Goal: Register for event/course: Sign up to attend an event or enroll in a course

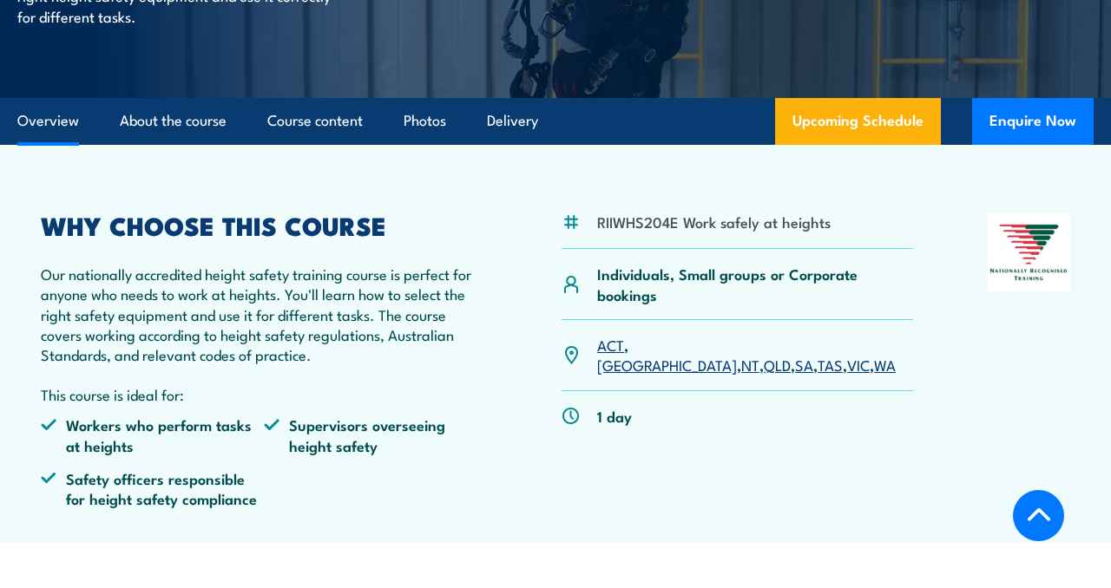
scroll to position [348, 0]
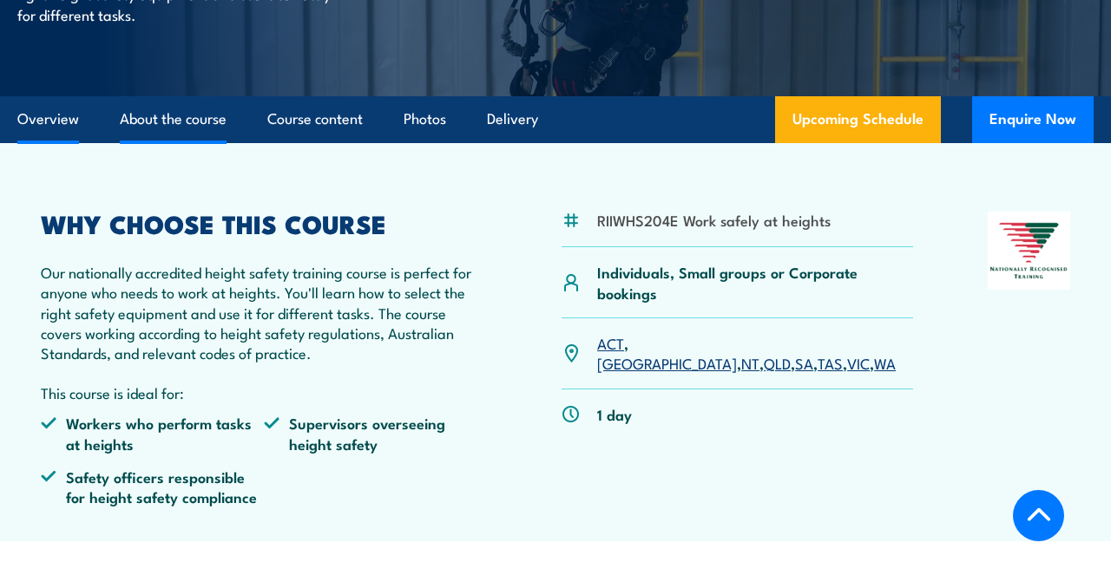
click at [166, 135] on link "About the course" at bounding box center [173, 119] width 107 height 46
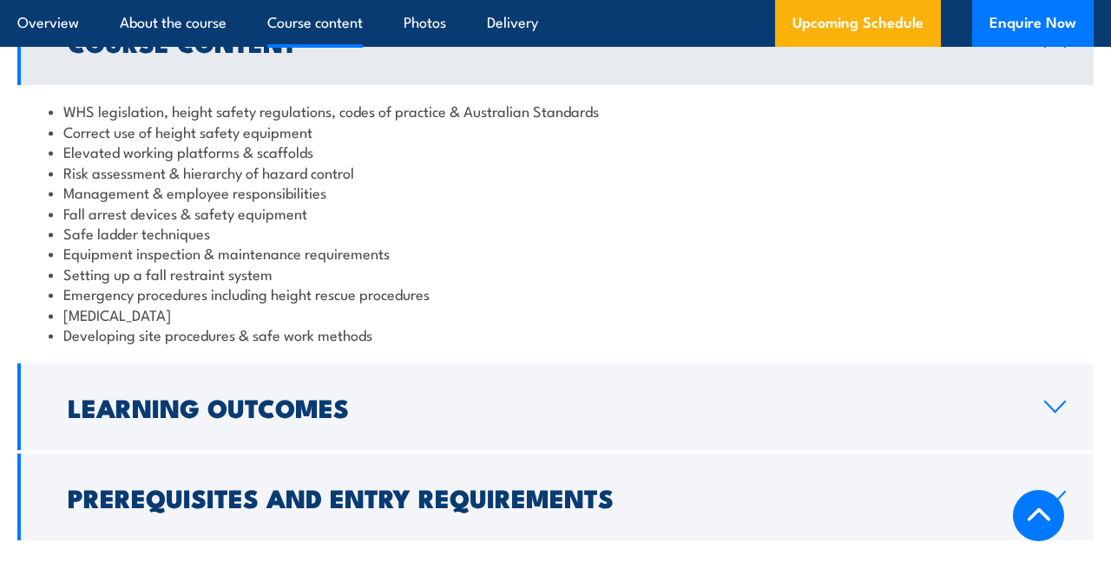
scroll to position [1590, 0]
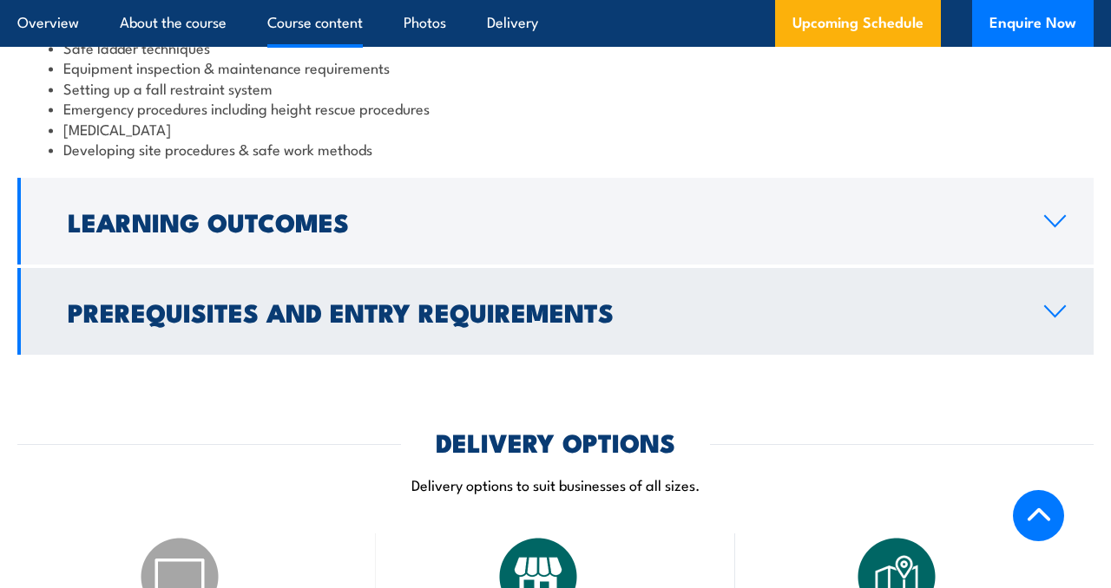
click at [389, 323] on h2 "Prerequisites and Entry Requirements" at bounding box center [542, 311] width 949 height 23
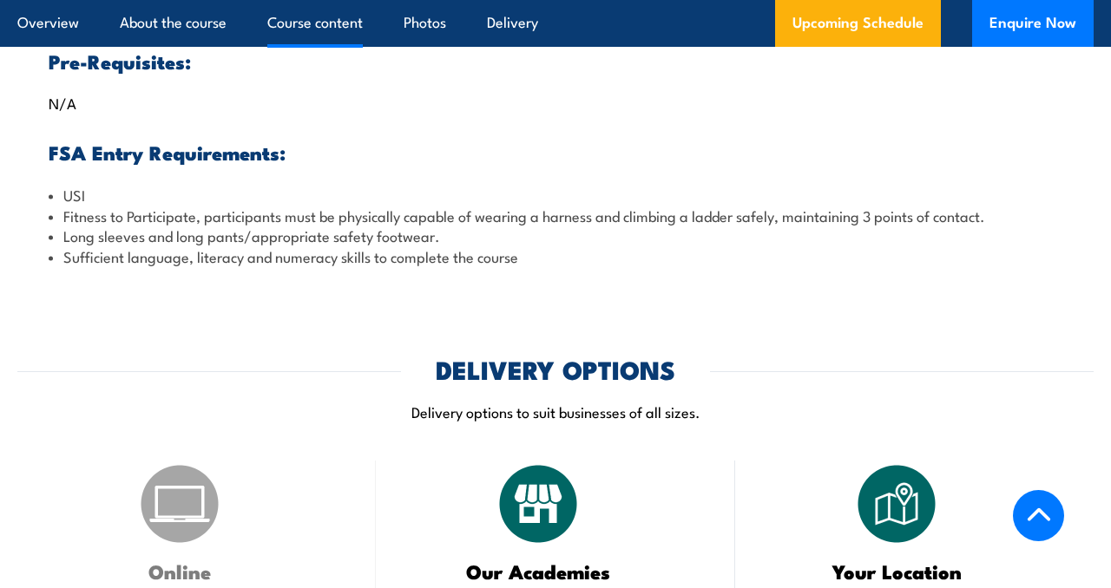
scroll to position [1645, 0]
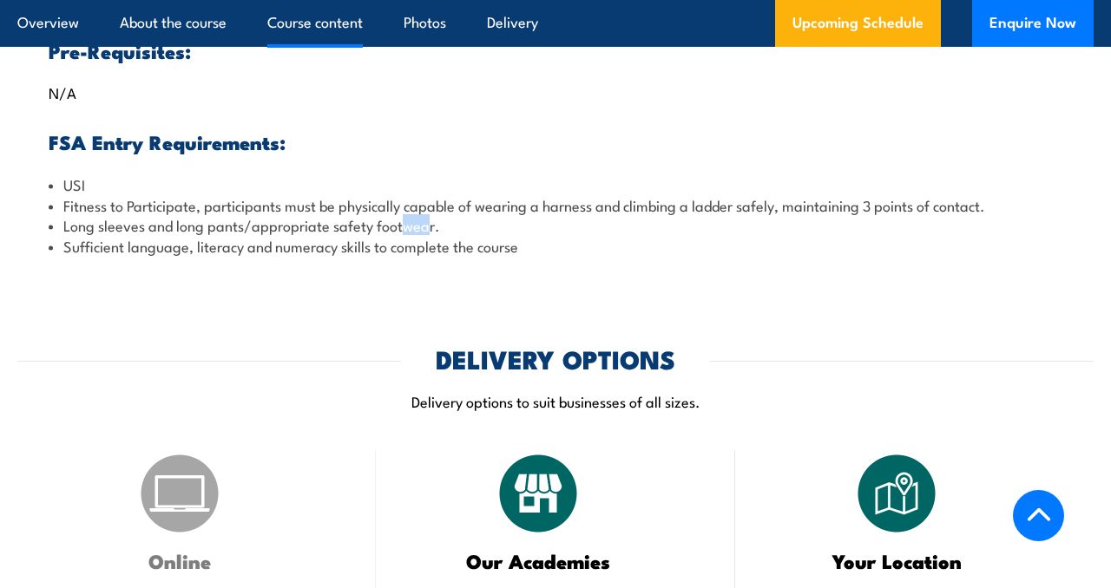
drag, startPoint x: 424, startPoint y: 229, endPoint x: 384, endPoint y: 224, distance: 40.3
click at [388, 224] on li "Long sleeves and long pants/appropriate safety footwear." at bounding box center [556, 225] width 1014 height 20
click at [437, 169] on div "Pre-Requisites: N/A FSA Entry Requirements: USI Fitness to Participate, partici…" at bounding box center [555, 148] width 1076 height 246
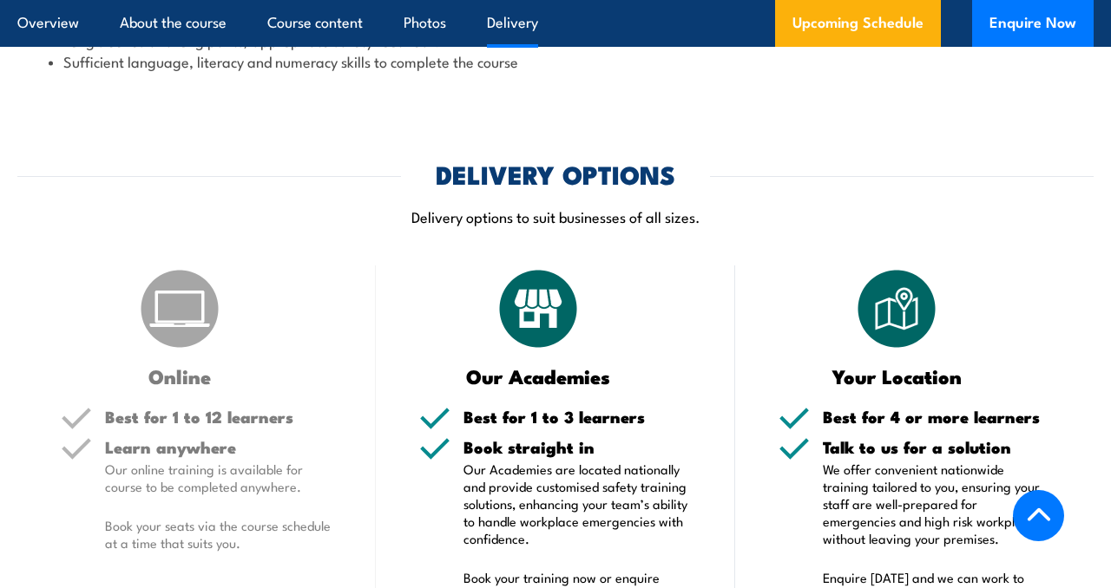
scroll to position [1956, 0]
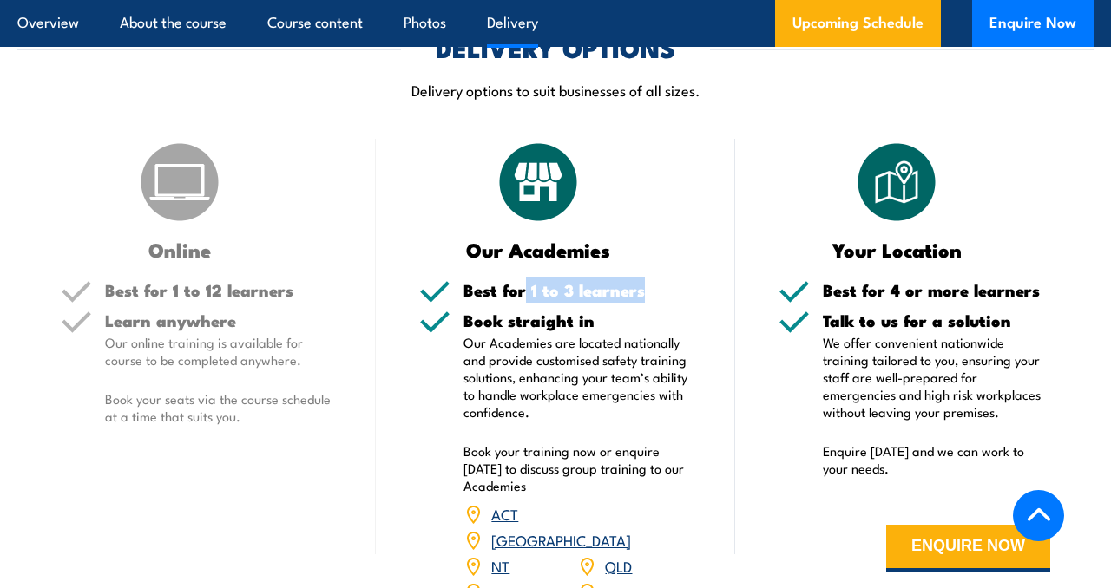
drag, startPoint x: 526, startPoint y: 295, endPoint x: 652, endPoint y: 293, distance: 125.8
click at [652, 293] on h5 "Best for 1 to 3 learners" at bounding box center [576, 290] width 227 height 16
click at [653, 298] on div "Best for 1 to 3 learners" at bounding box center [576, 297] width 227 height 30
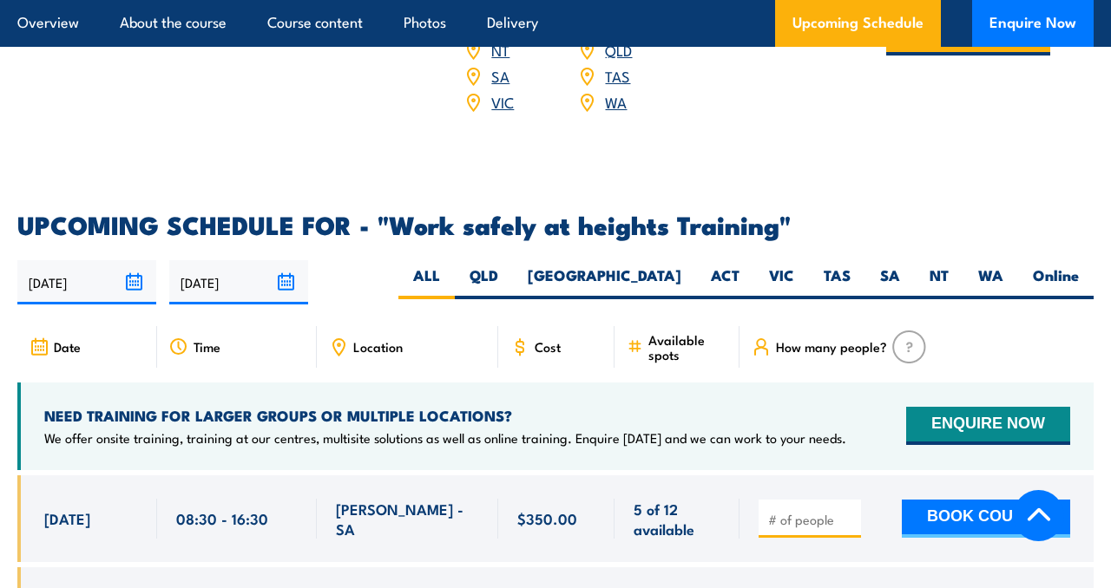
scroll to position [2481, 0]
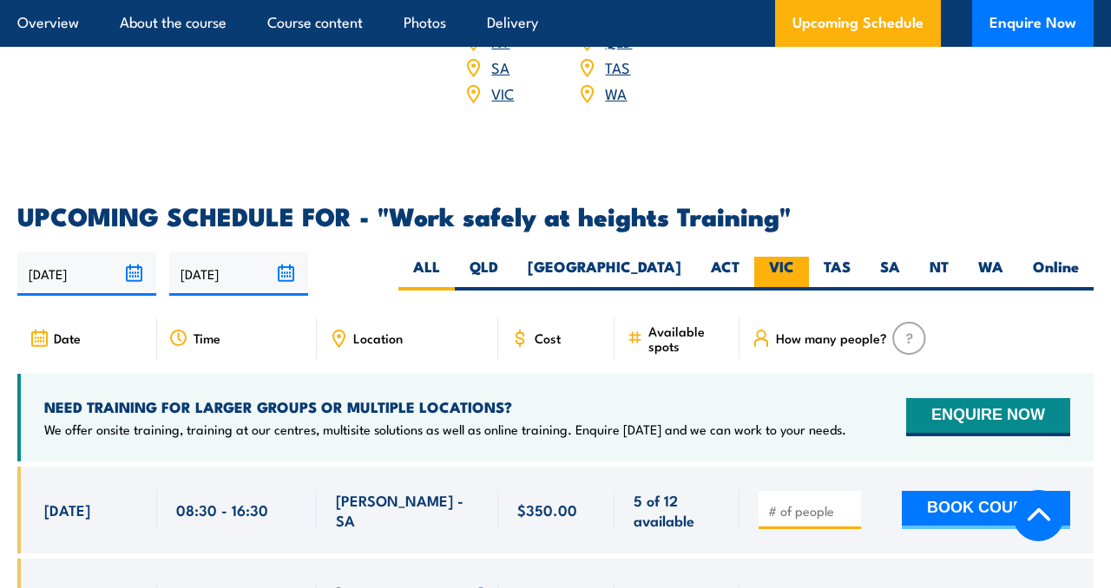
click at [778, 257] on label "VIC" at bounding box center [781, 274] width 55 height 34
click at [794, 257] on input "VIC" at bounding box center [799, 262] width 11 height 11
radio input "true"
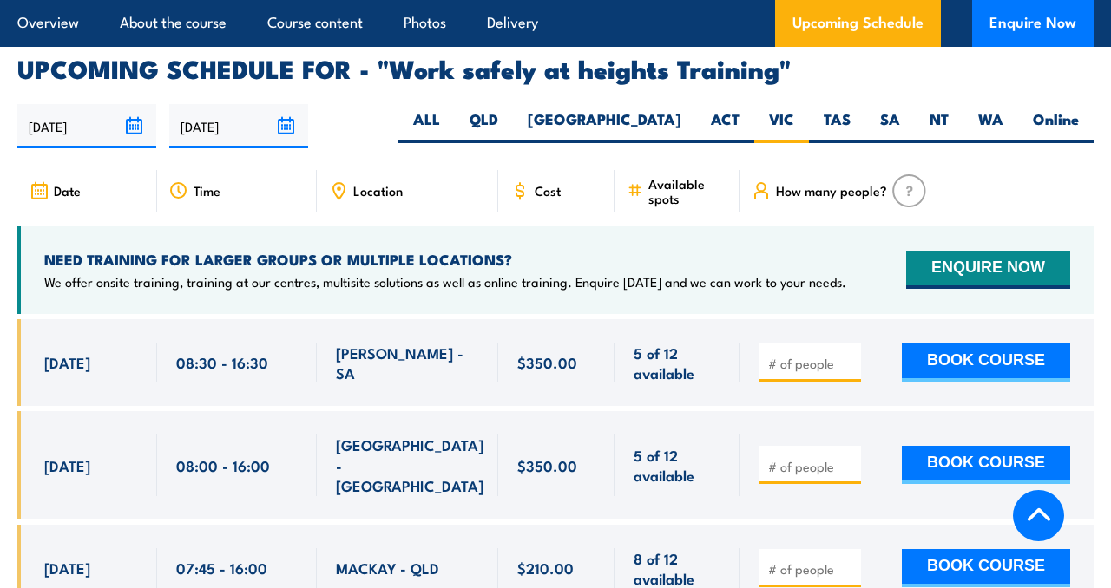
scroll to position [2632, 0]
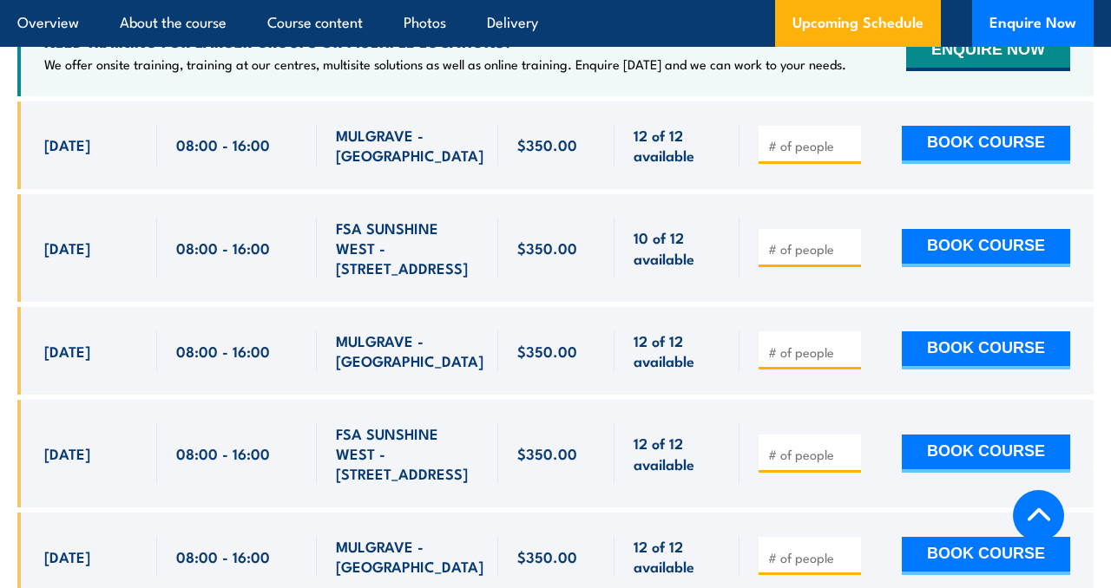
scroll to position [2885, 0]
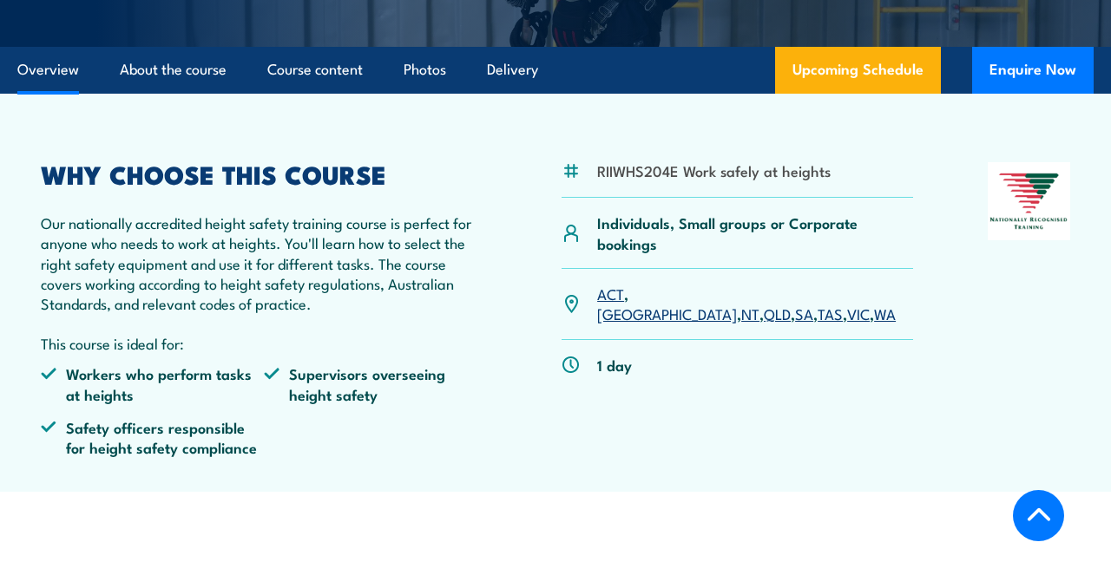
scroll to position [388, 0]
